Goal: Task Accomplishment & Management: Use online tool/utility

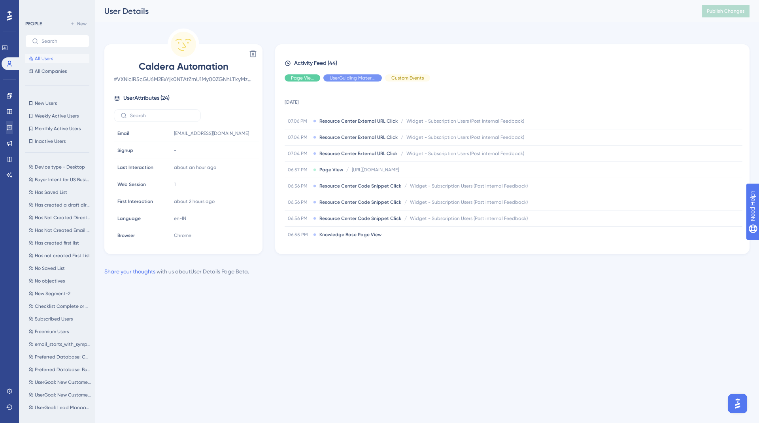
scroll to position [287, 0]
click at [7, 157] on icon at bounding box center [9, 159] width 5 height 5
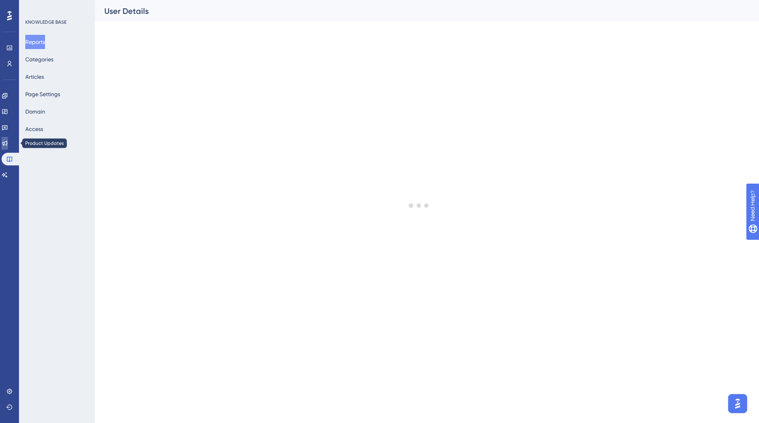
click at [6, 141] on link at bounding box center [5, 143] width 6 height 13
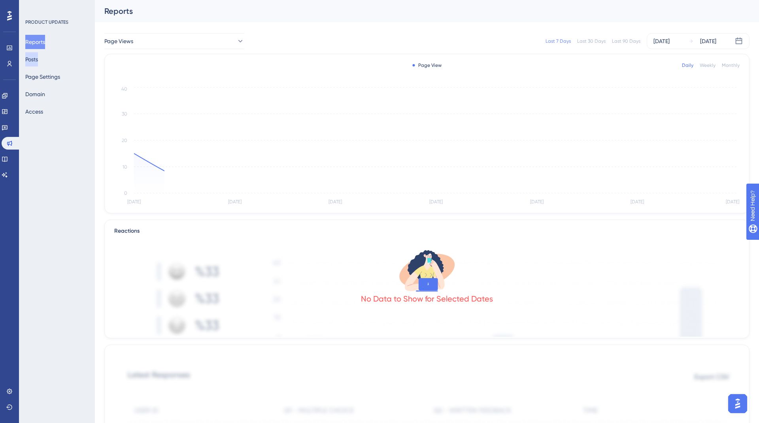
click at [34, 62] on button "Posts" at bounding box center [31, 59] width 13 height 14
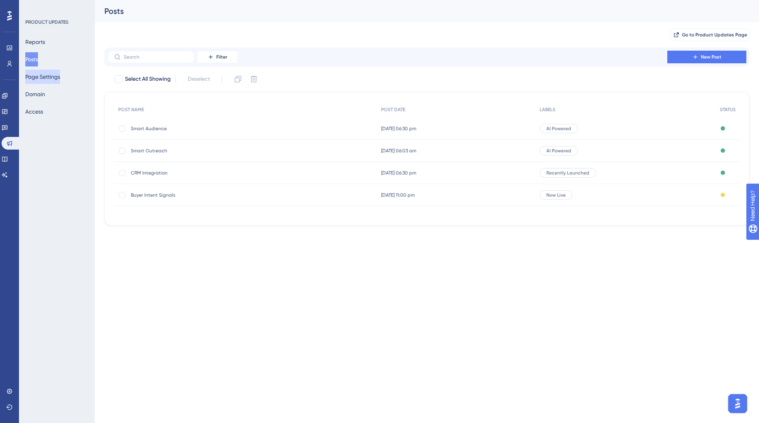
click at [36, 76] on button "Page Settings" at bounding box center [42, 77] width 35 height 14
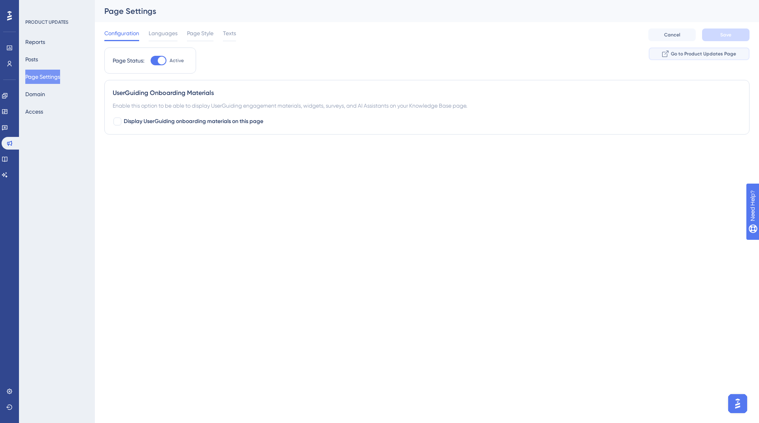
click at [692, 54] on span "Go to Product Updates Page" at bounding box center [703, 54] width 65 height 6
click at [45, 93] on button "Domain" at bounding box center [35, 94] width 20 height 14
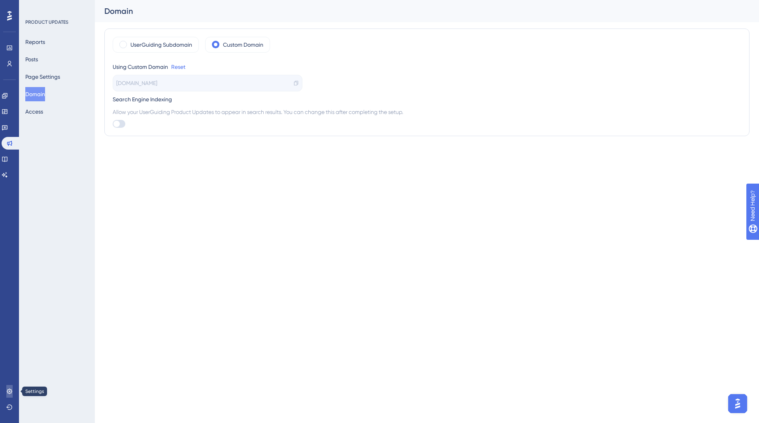
click at [7, 389] on icon at bounding box center [9, 391] width 6 height 6
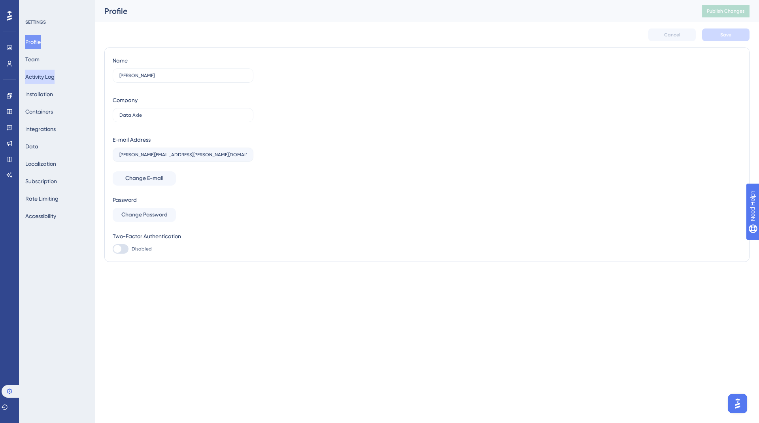
click at [50, 75] on button "Activity Log" at bounding box center [39, 77] width 29 height 14
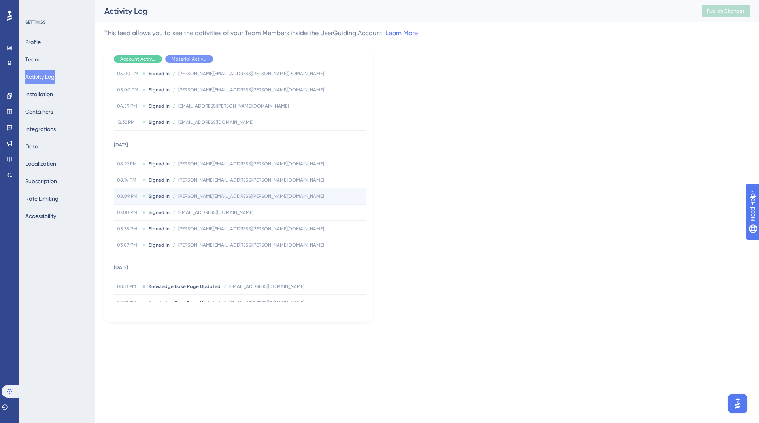
scroll to position [1189, 0]
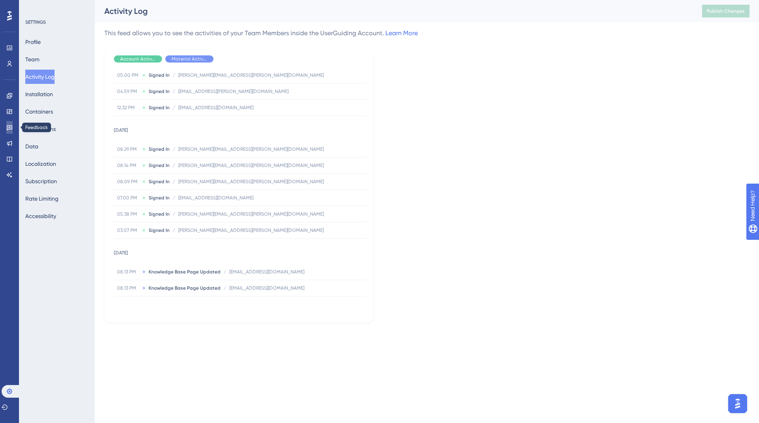
click at [11, 129] on icon at bounding box center [10, 127] width 6 height 5
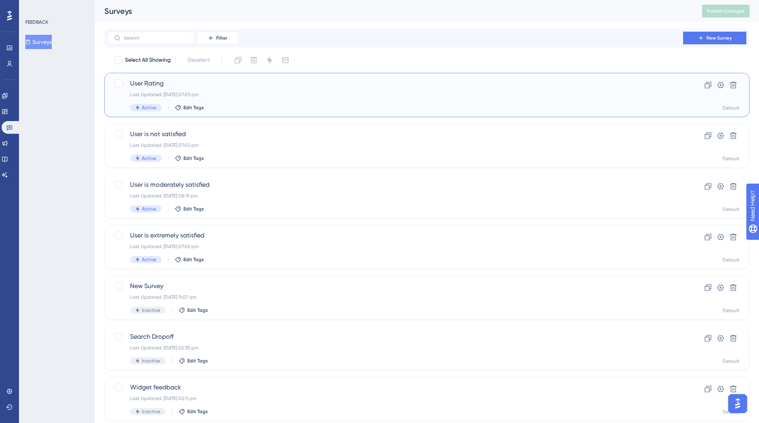
click at [180, 92] on div "Last Updated: [DATE] 07:03 pm" at bounding box center [395, 94] width 531 height 6
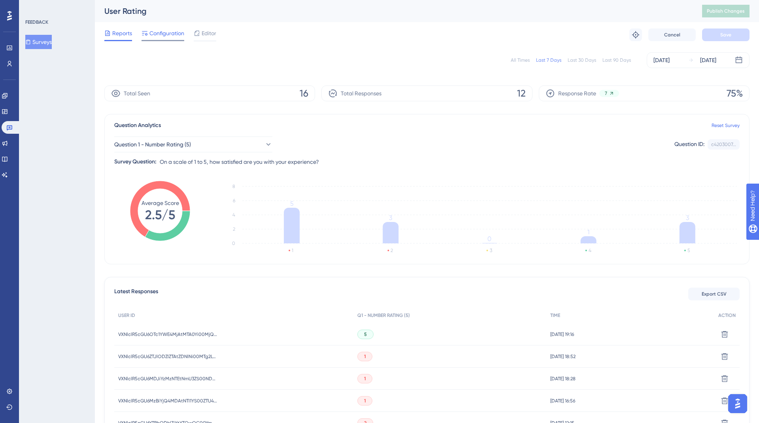
click at [170, 33] on span "Configuration" at bounding box center [166, 32] width 35 height 9
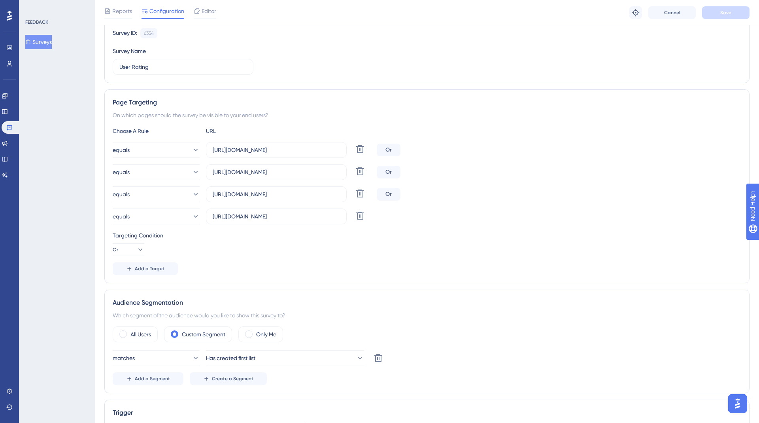
scroll to position [59, 0]
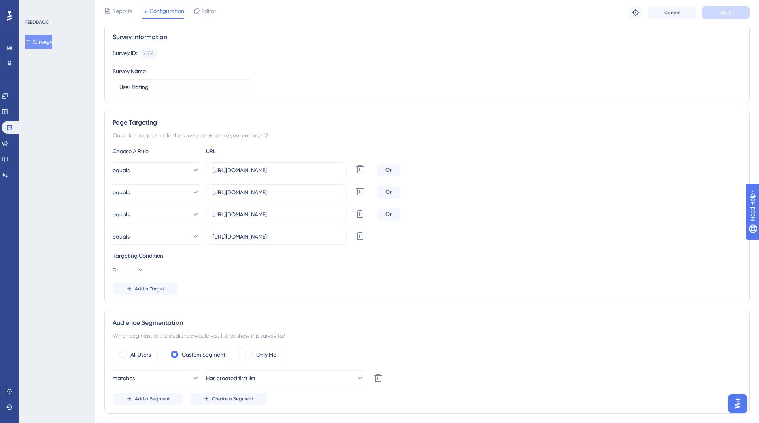
click at [206, 1] on div "Reports Configuration Editor Troubleshoot Cancel Save" at bounding box center [427, 12] width 664 height 25
click at [206, 9] on span "Editor" at bounding box center [209, 10] width 15 height 9
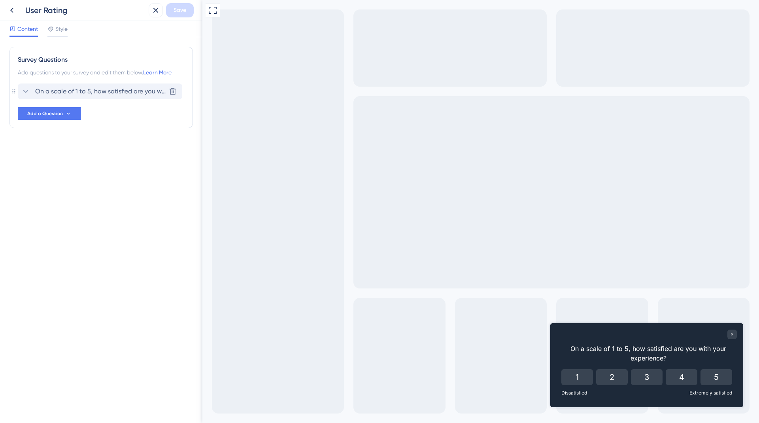
click at [112, 93] on span "On a scale of 1 to 5, how satisfied are you with your experience?" at bounding box center [100, 91] width 130 height 9
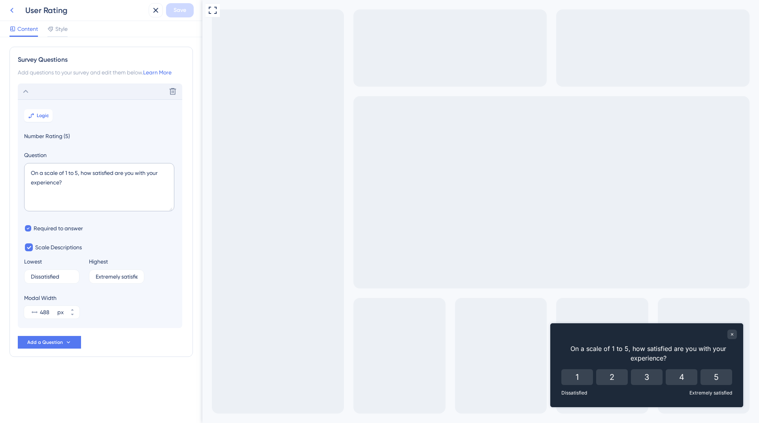
click at [11, 5] on button at bounding box center [12, 10] width 14 height 14
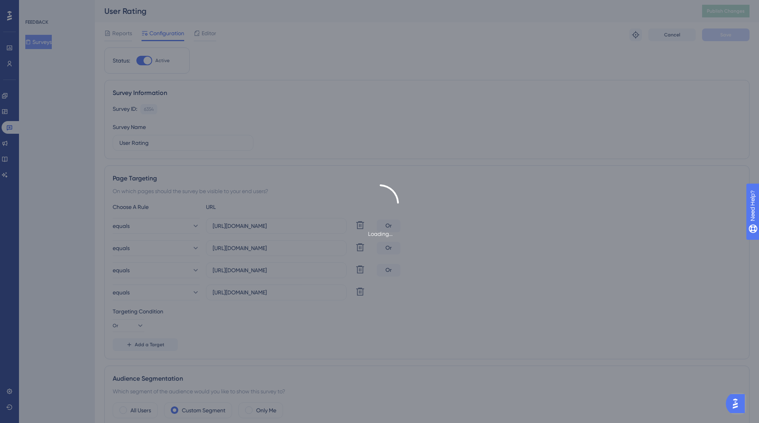
click at [11, 92] on div "Loading..." at bounding box center [379, 211] width 759 height 423
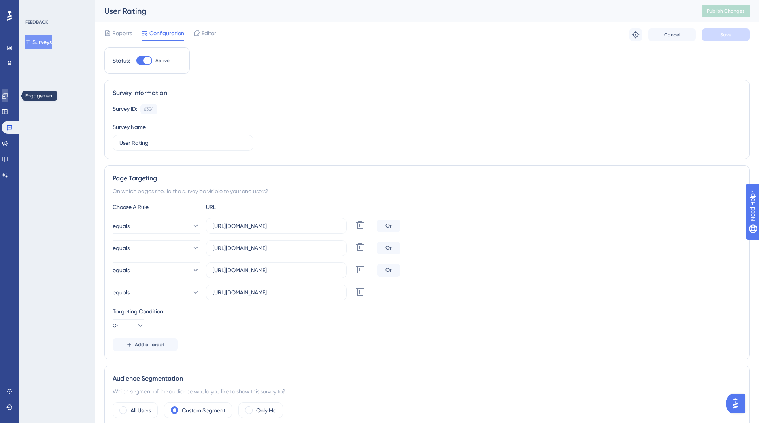
click at [8, 100] on link at bounding box center [5, 95] width 6 height 13
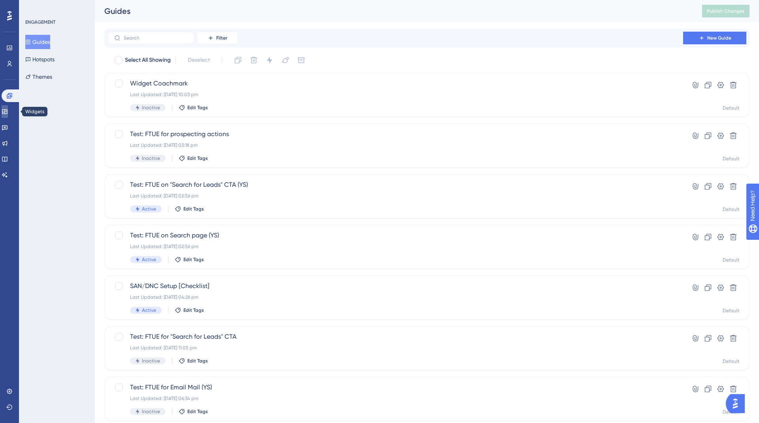
click at [8, 113] on icon at bounding box center [5, 111] width 6 height 6
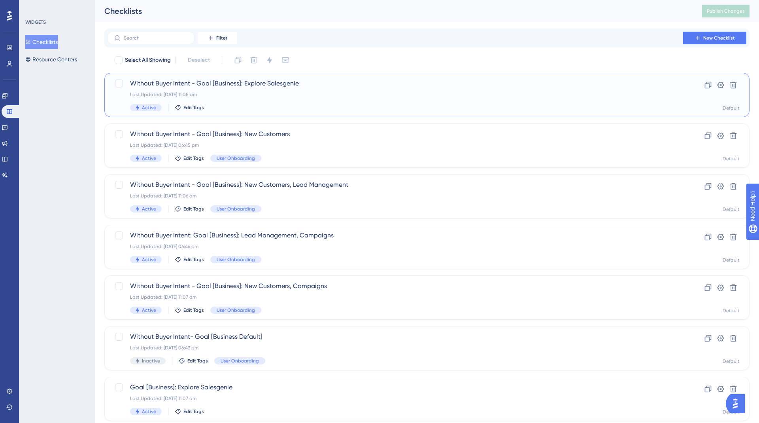
click at [262, 98] on div "Without Buyer Intent - Goal [Business]: Explore Salesgenie Last Updated: [DATE]…" at bounding box center [395, 95] width 531 height 32
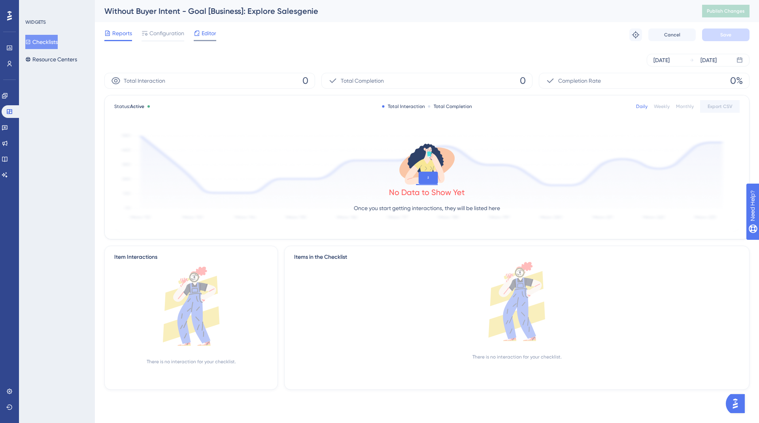
click at [198, 38] on div "Editor" at bounding box center [205, 34] width 23 height 13
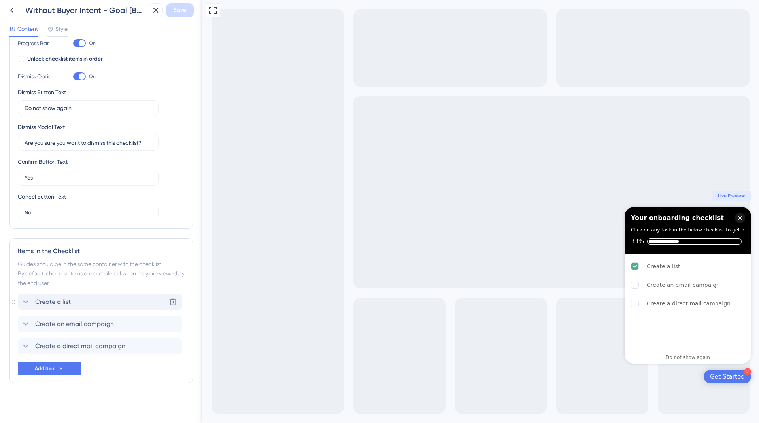
click at [57, 298] on span "Create a list" at bounding box center [53, 301] width 36 height 9
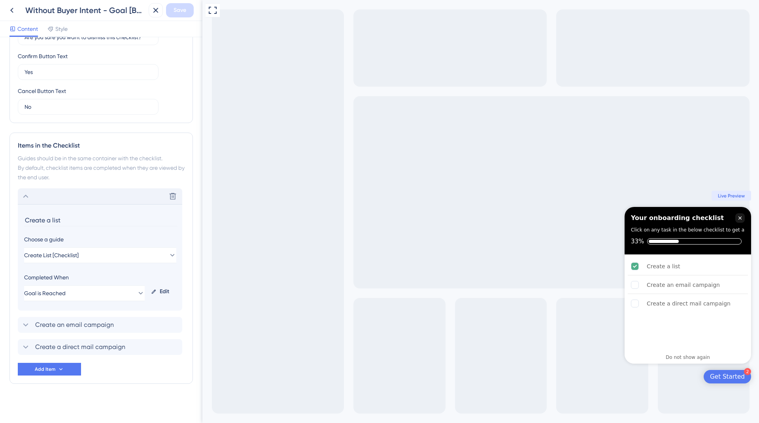
scroll to position [245, 0]
click at [110, 254] on button "Create List [Checklist]" at bounding box center [100, 255] width 152 height 16
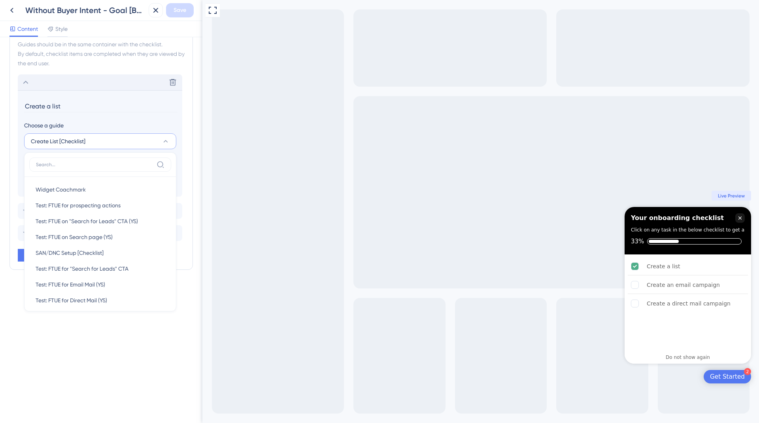
click at [113, 384] on div "Checklist Header Title Your onboarding checklist Subtitle Click on any task in …" at bounding box center [101, 230] width 202 height 386
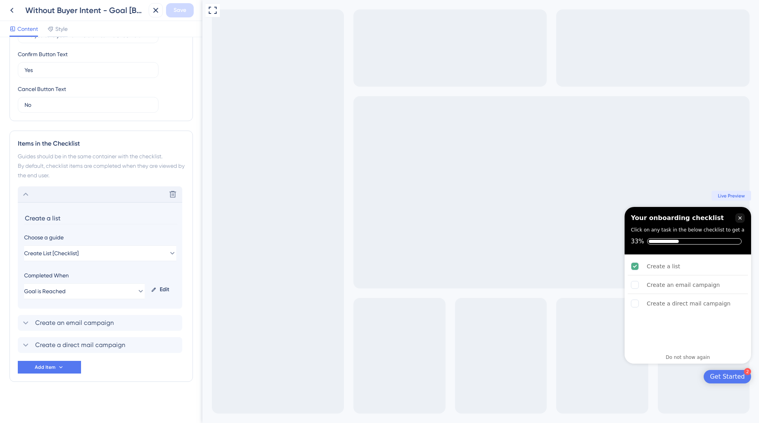
scroll to position [245, 0]
click at [56, 366] on button "Add Item" at bounding box center [49, 368] width 63 height 13
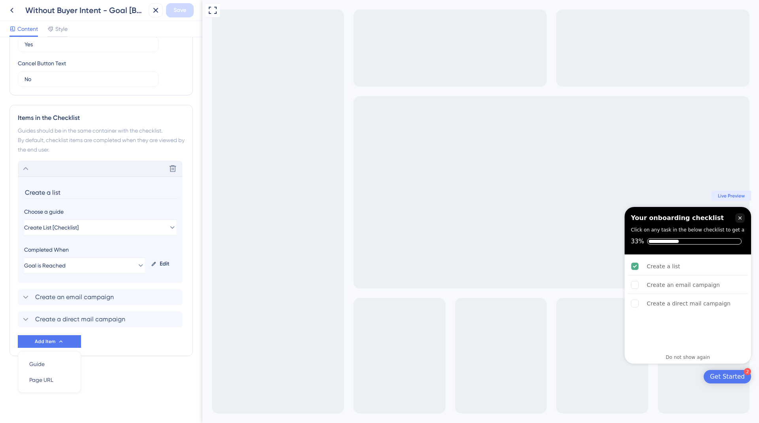
click at [149, 387] on div "Checklist Header Title Your onboarding checklist Subtitle Click on any task in …" at bounding box center [101, 230] width 202 height 386
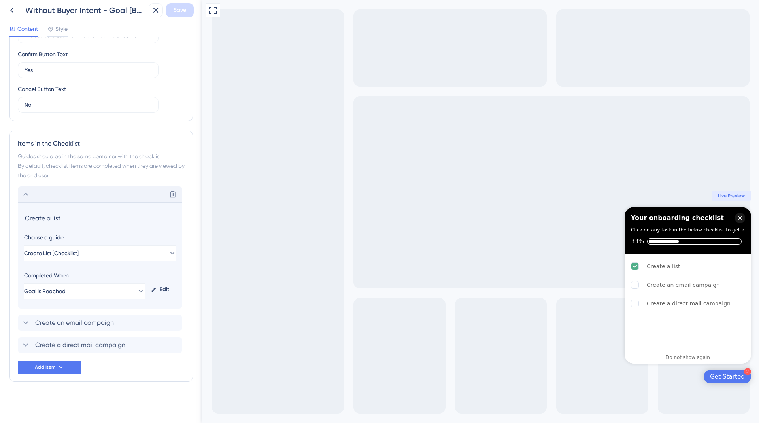
scroll to position [245, 0]
click at [12, 6] on icon at bounding box center [11, 10] width 9 height 9
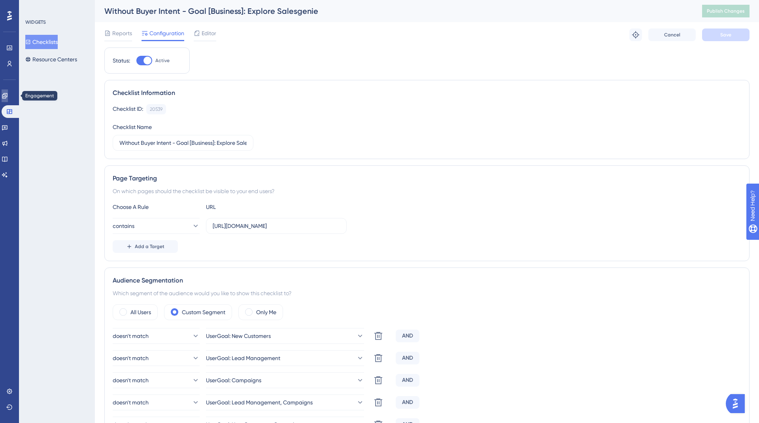
click at [7, 93] on icon at bounding box center [5, 96] width 6 height 6
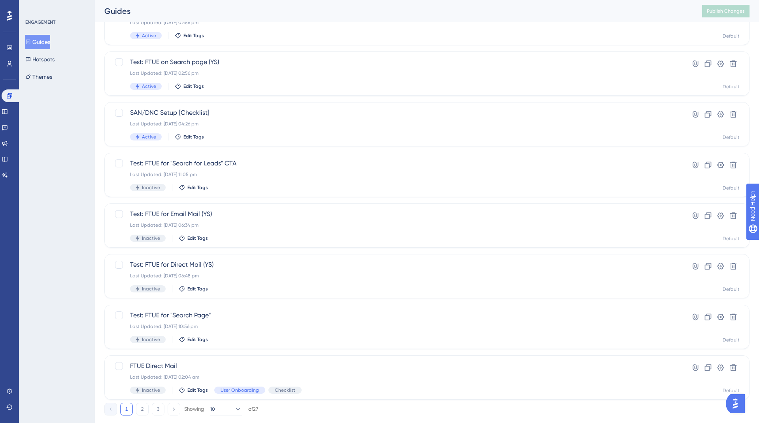
scroll to position [191, 0]
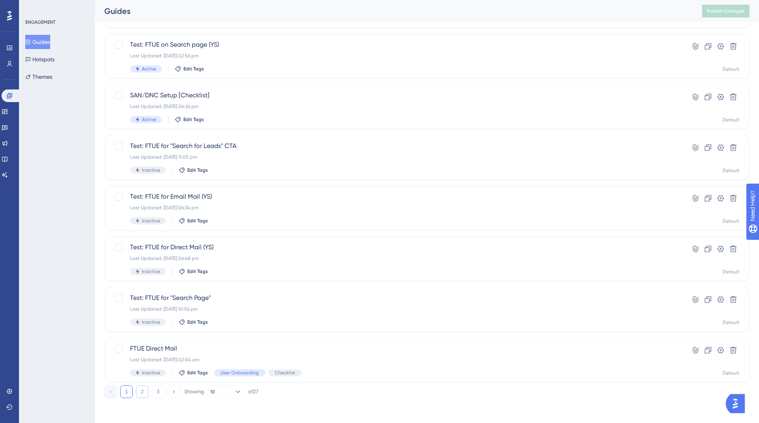
click at [144, 393] on button "2" at bounding box center [142, 391] width 13 height 13
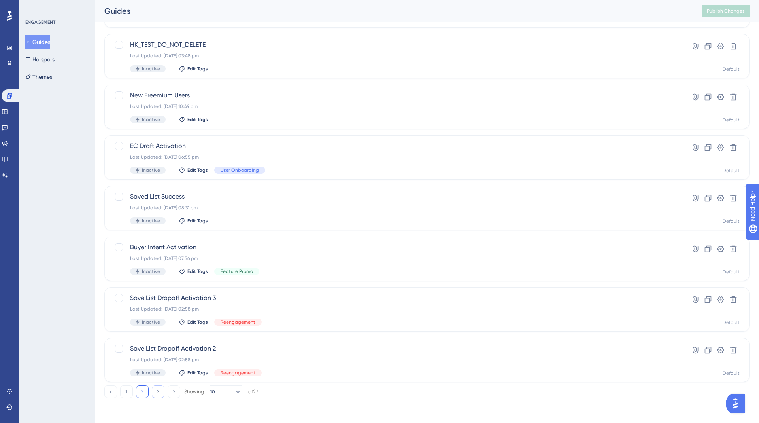
click at [157, 394] on button "3" at bounding box center [158, 391] width 13 height 13
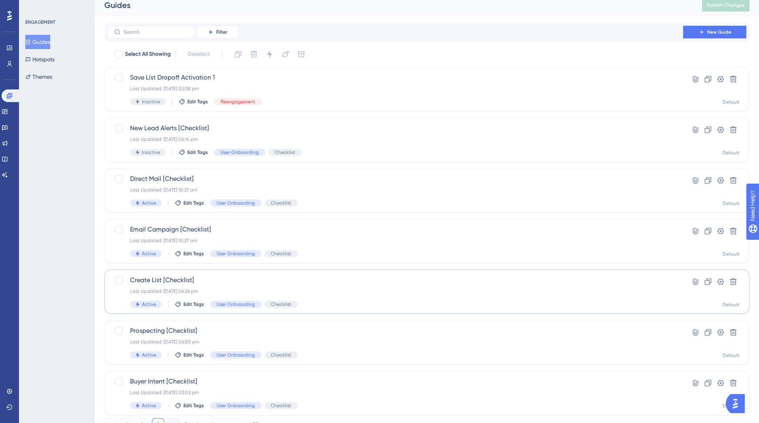
scroll to position [39, 0]
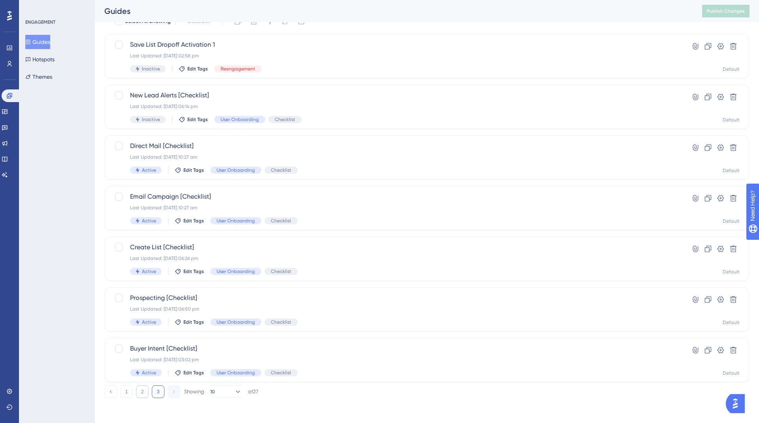
click at [144, 393] on button "2" at bounding box center [142, 391] width 13 height 13
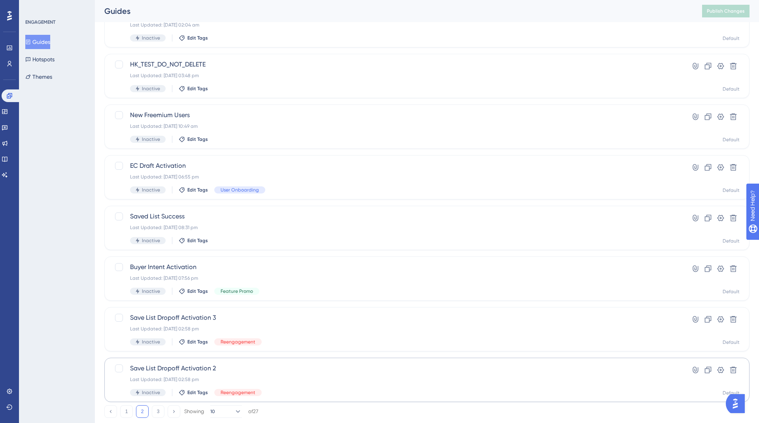
scroll to position [169, 0]
click at [130, 412] on button "1" at bounding box center [126, 413] width 13 height 13
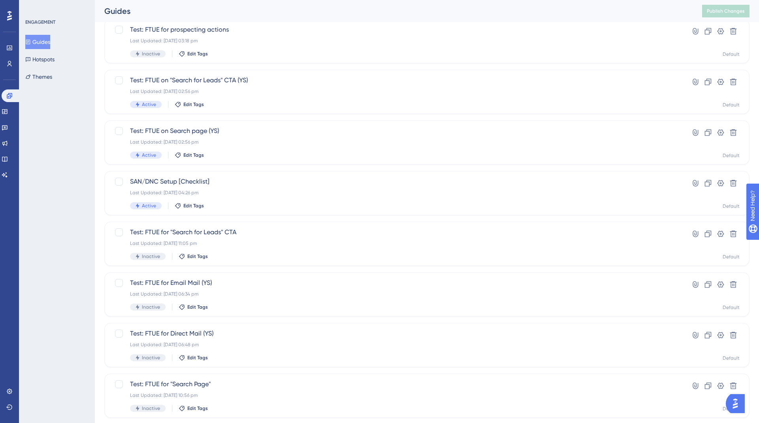
scroll to position [191, 0]
